Goal: Information Seeking & Learning: Understand process/instructions

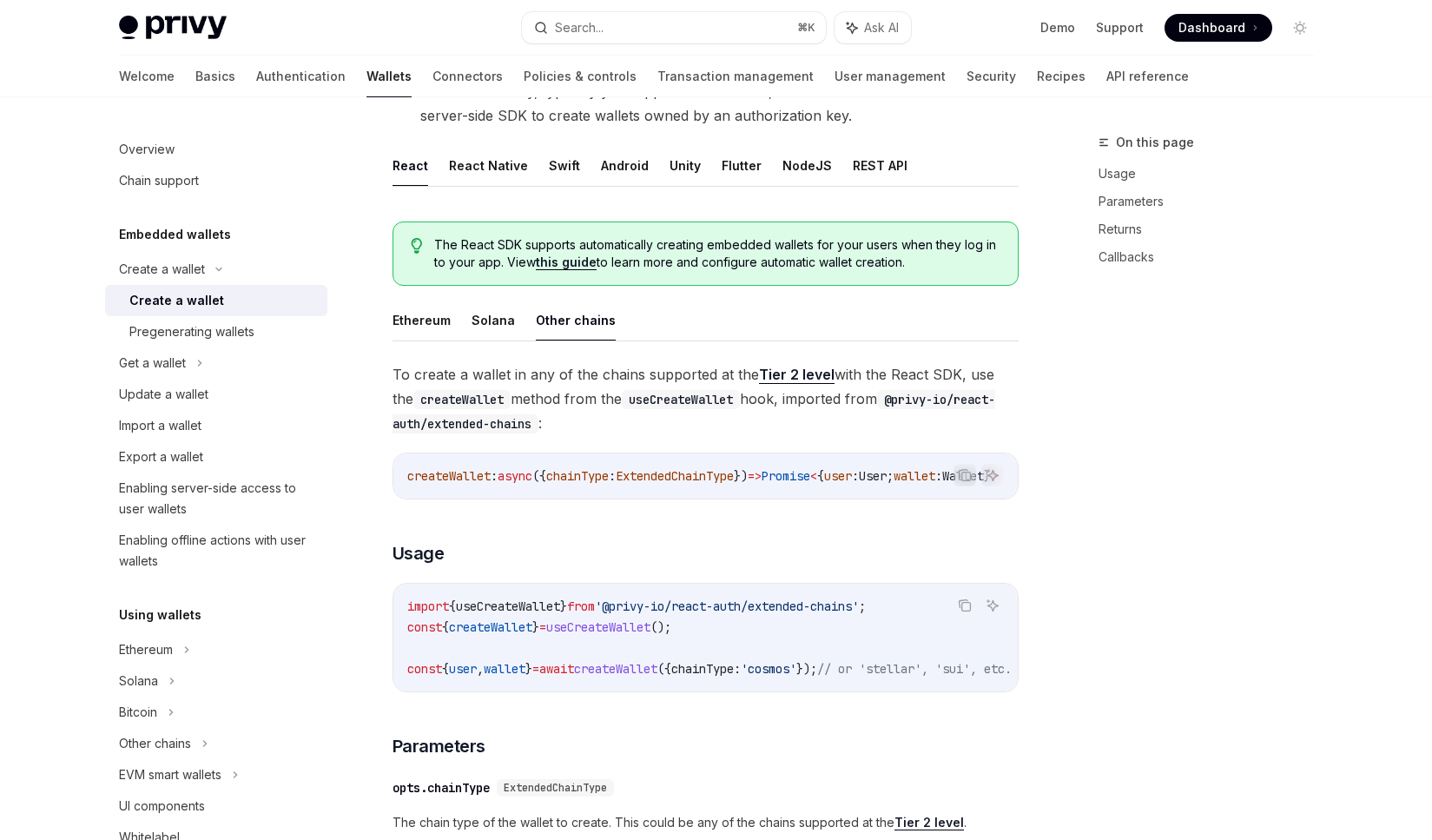
scroll to position [228, 0]
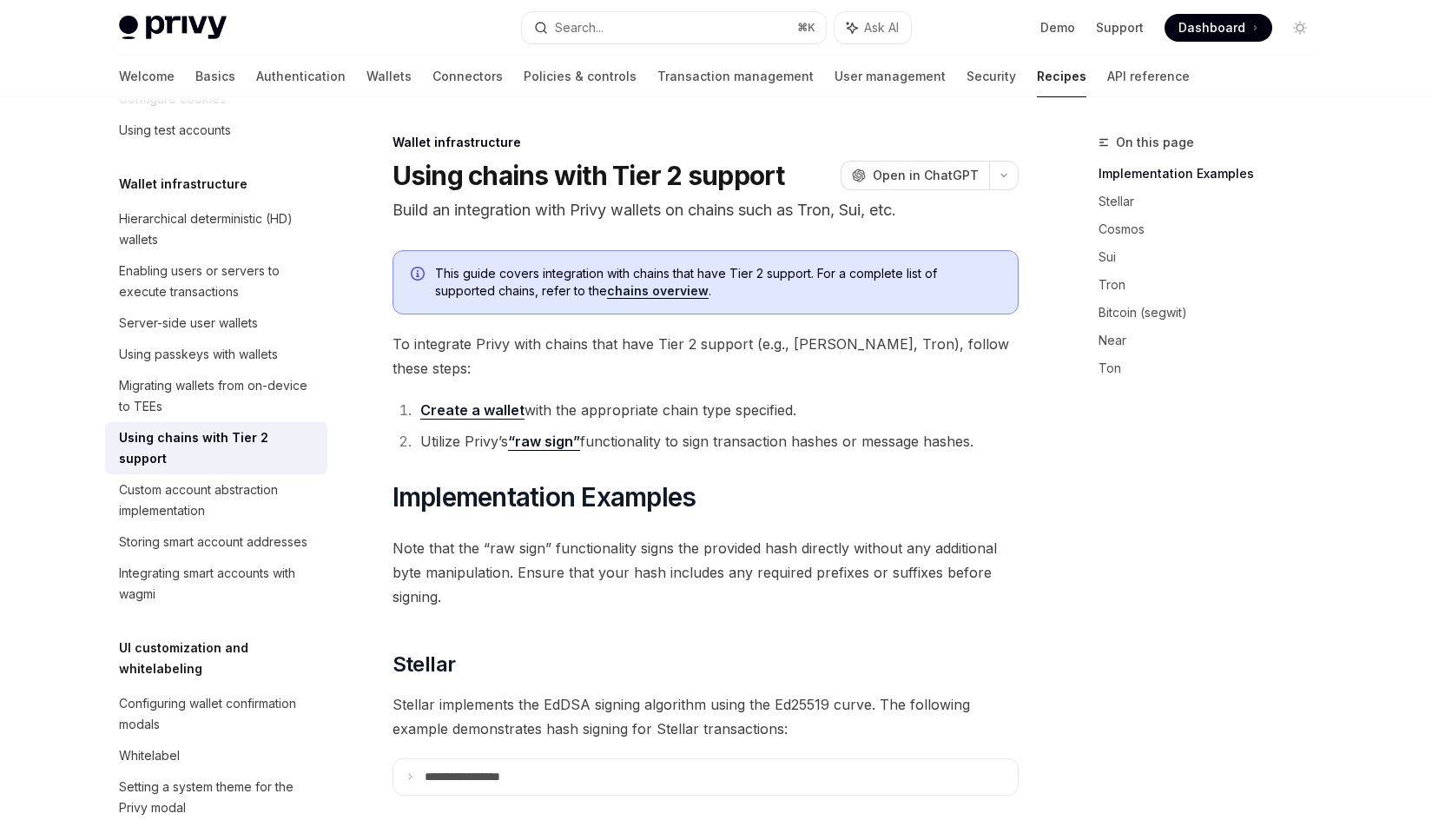
click at [468, 401] on link "Create a wallet" at bounding box center [472, 410] width 104 height 18
type textarea "*"
